Goal: Task Accomplishment & Management: Manage account settings

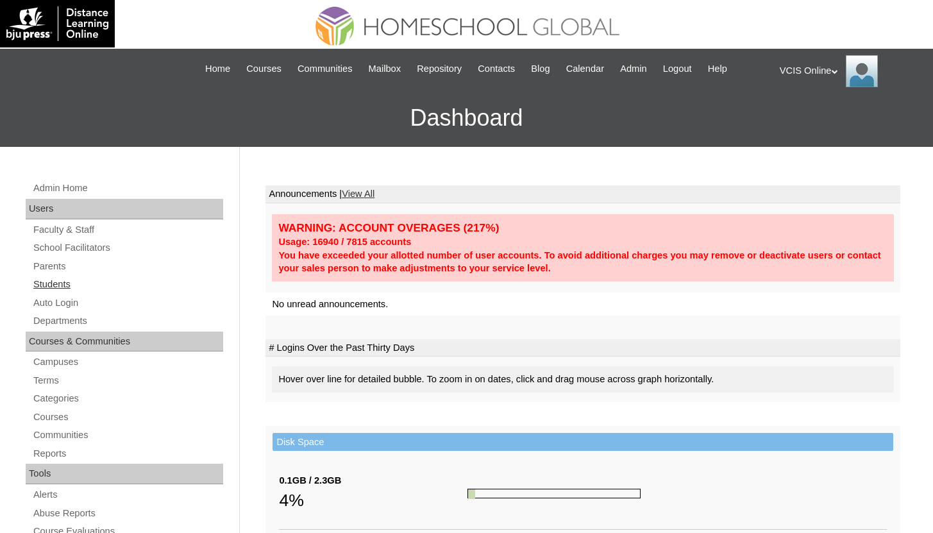
click at [65, 283] on link "Students" at bounding box center [127, 284] width 191 height 16
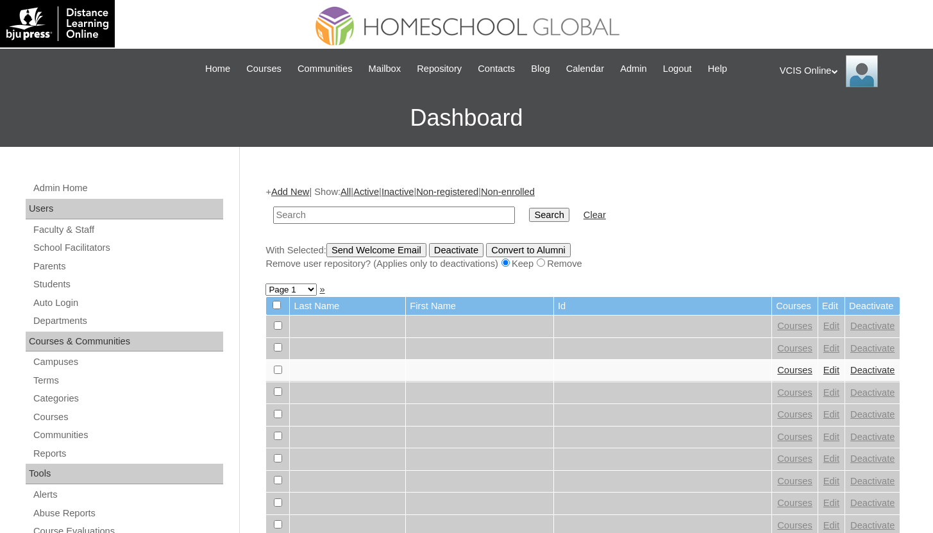
click at [403, 205] on td at bounding box center [394, 215] width 254 height 30
click at [404, 210] on input "text" at bounding box center [394, 214] width 242 height 17
type input "[PERSON_NAME]"
click at [529, 208] on input "Search" at bounding box center [549, 215] width 40 height 14
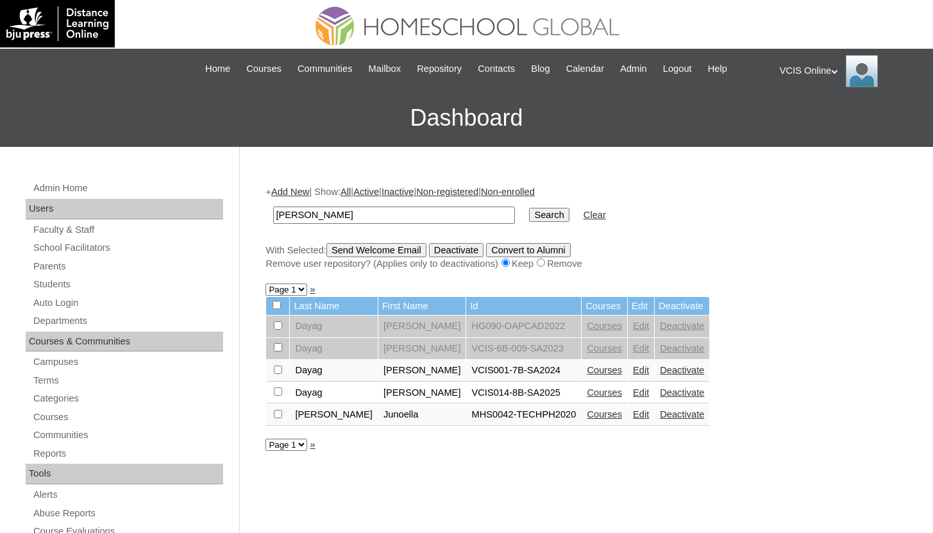
click at [587, 394] on link "Courses" at bounding box center [604, 392] width 35 height 10
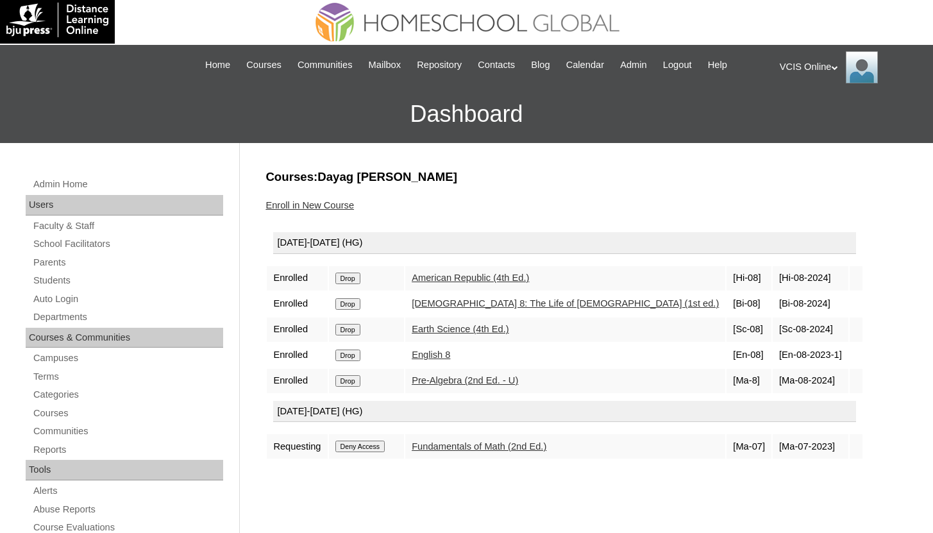
scroll to position [5, 0]
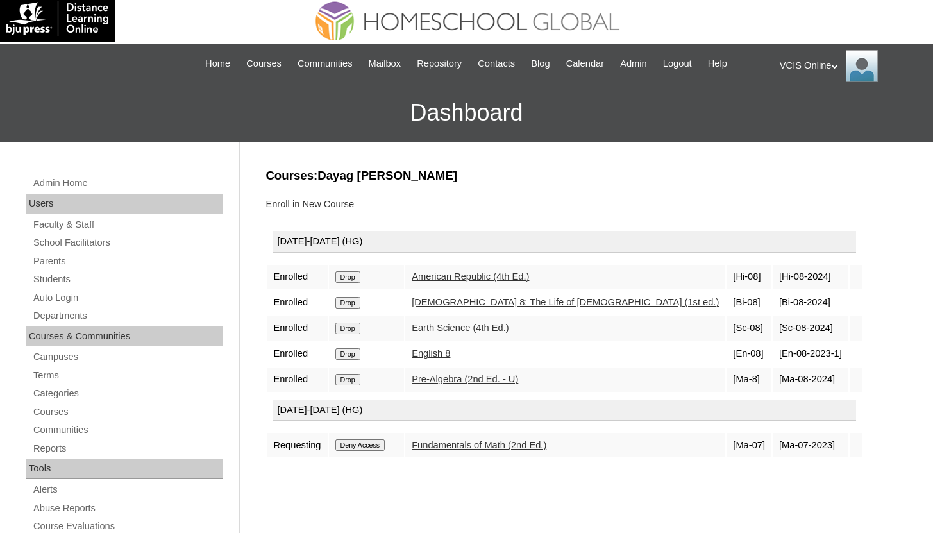
click at [510, 379] on link "Pre-Algebra (2nd Ed. - U)" at bounding box center [465, 379] width 106 height 10
click at [72, 413] on link "Courses" at bounding box center [127, 412] width 191 height 16
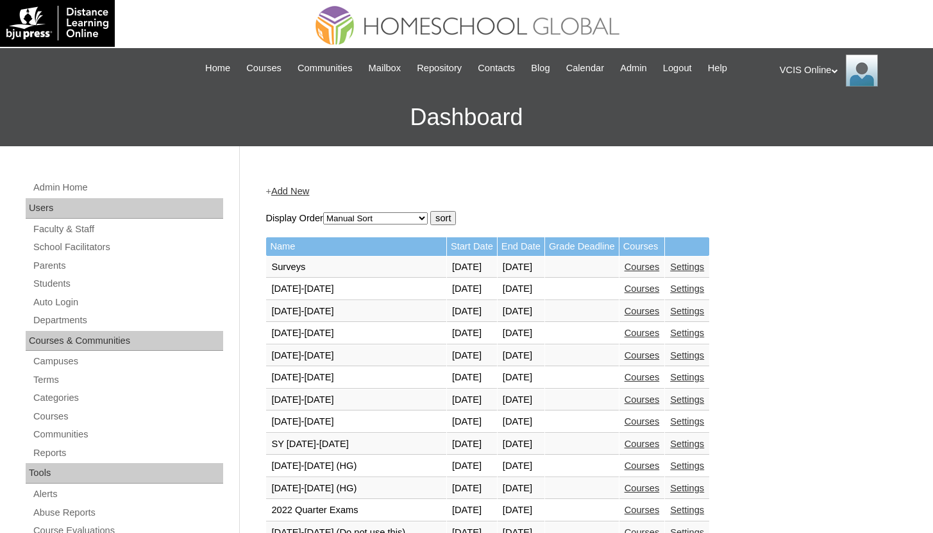
scroll to position [362, 0]
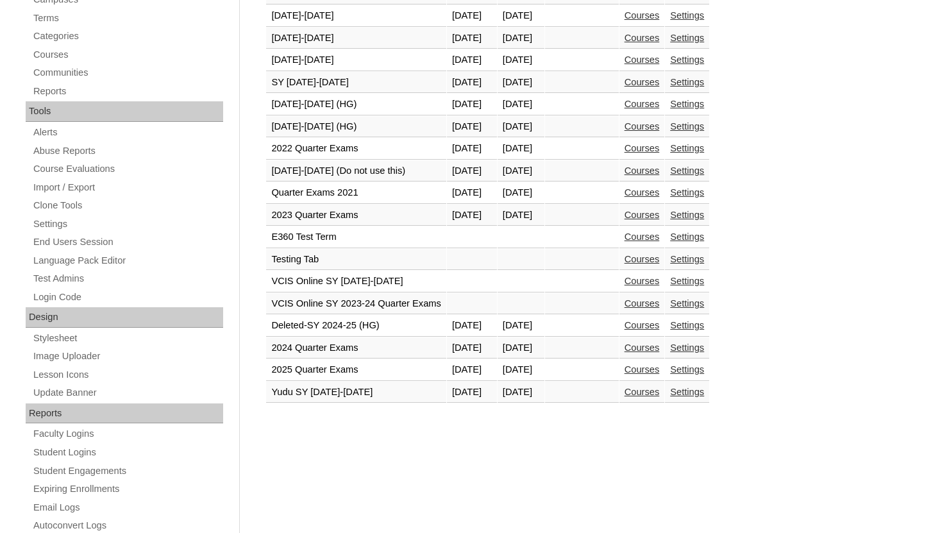
click at [660, 369] on link "Courses" at bounding box center [641, 369] width 35 height 10
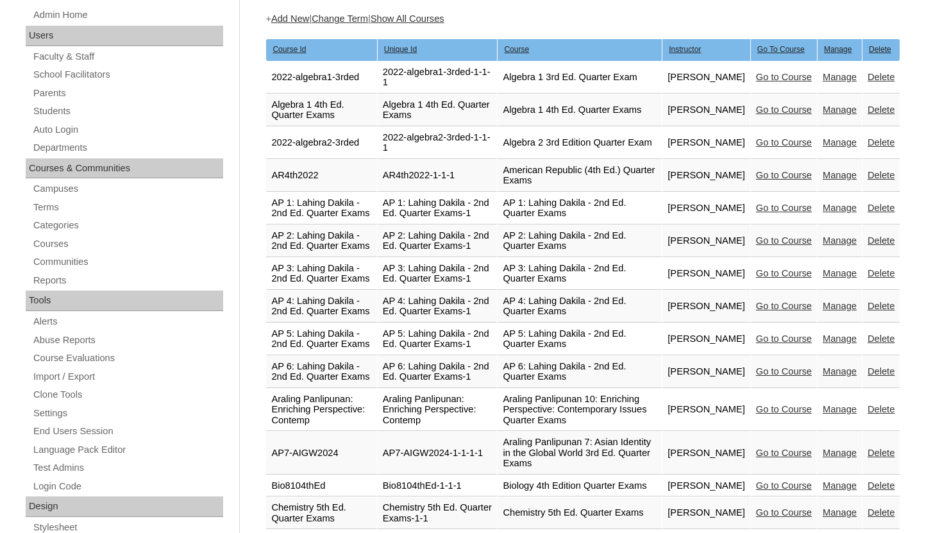
scroll to position [0, 0]
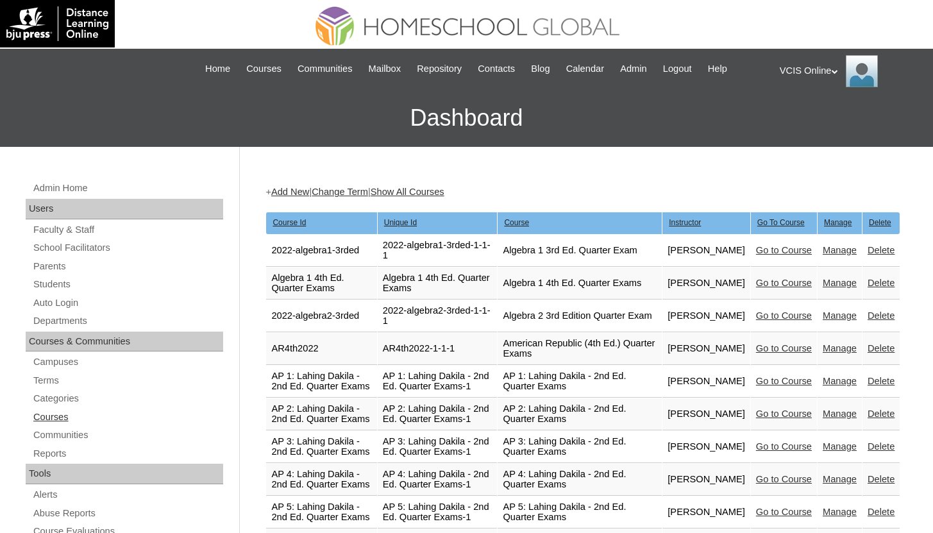
click at [58, 419] on link "Courses" at bounding box center [127, 417] width 191 height 16
click at [344, 190] on link "Change Term" at bounding box center [340, 192] width 56 height 10
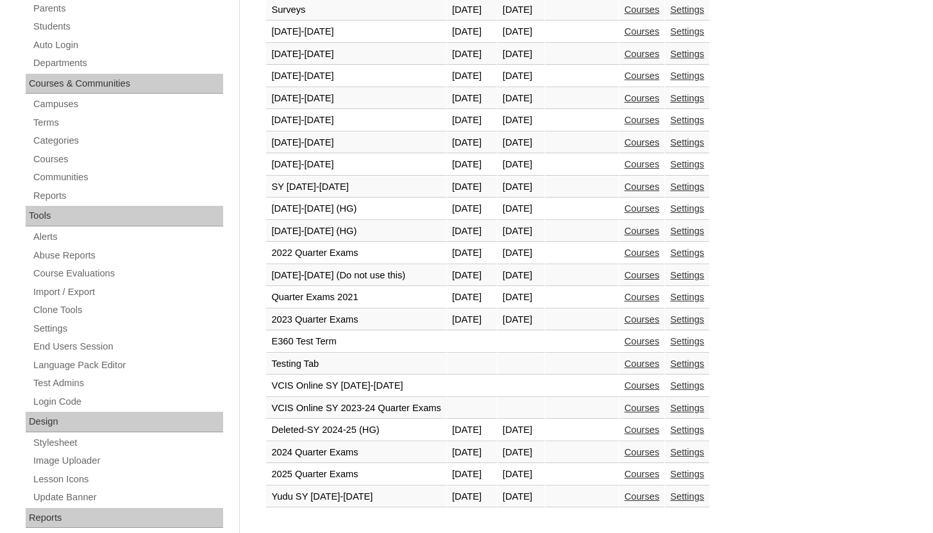
scroll to position [263, 0]
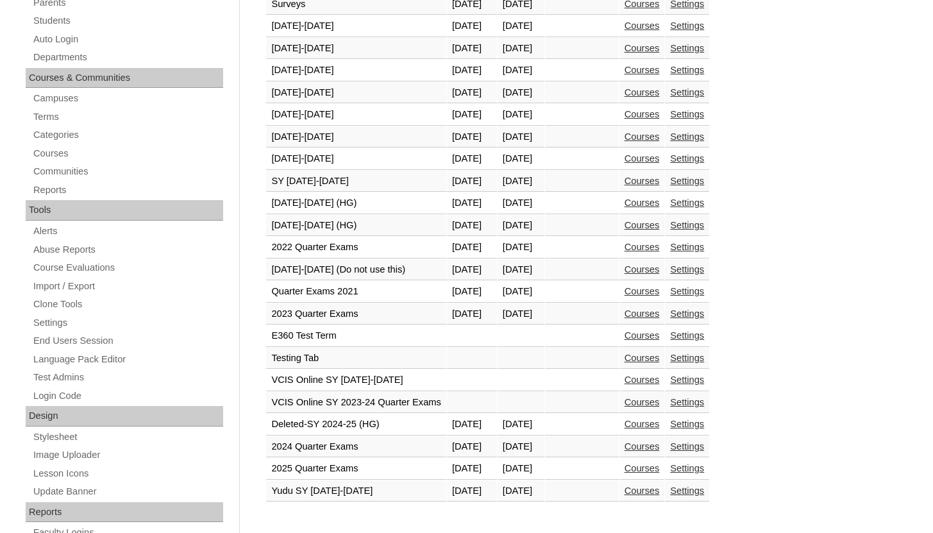
click at [660, 472] on link "Courses" at bounding box center [641, 468] width 35 height 10
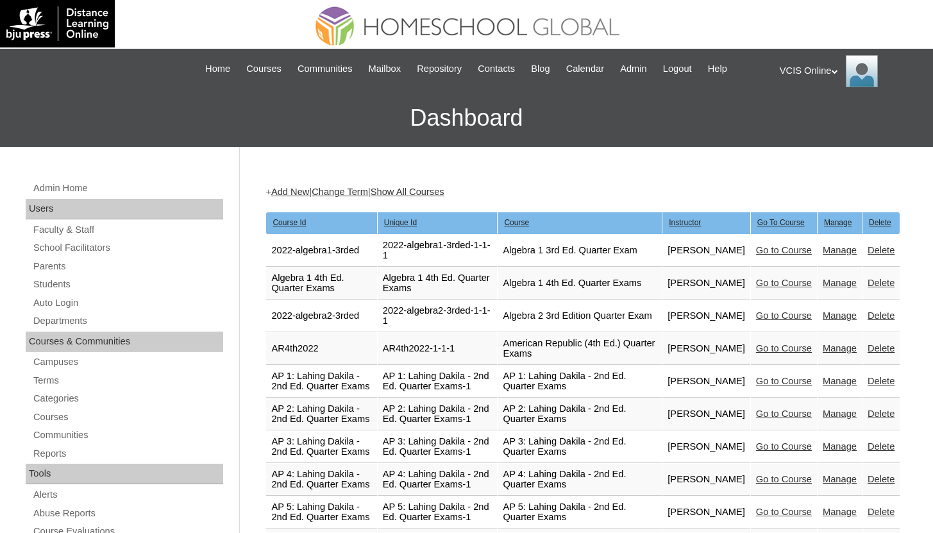
scroll to position [2791, 0]
